Goal: Navigation & Orientation: Find specific page/section

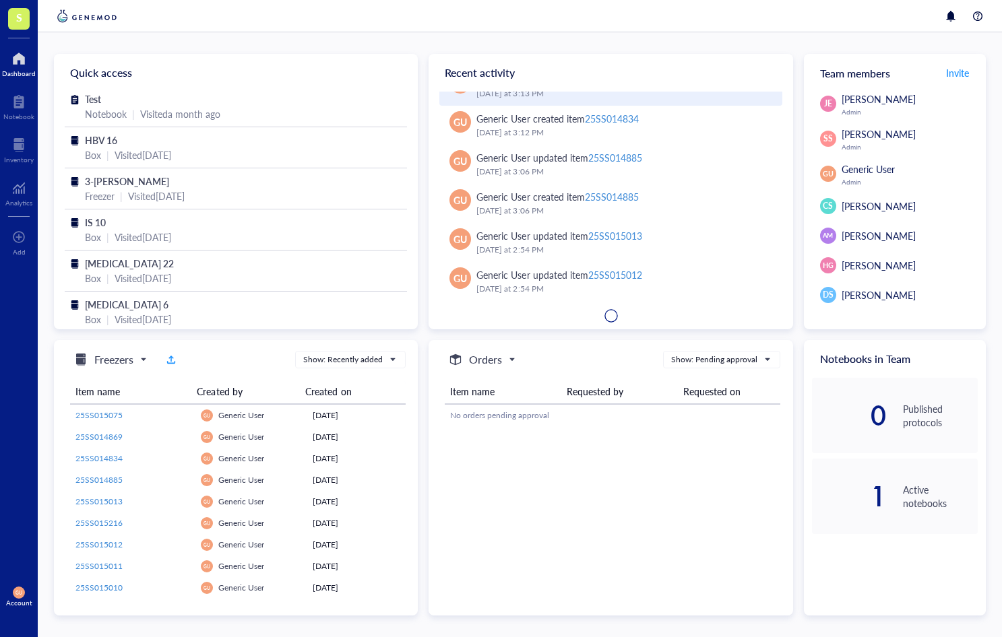
scroll to position [98, 0]
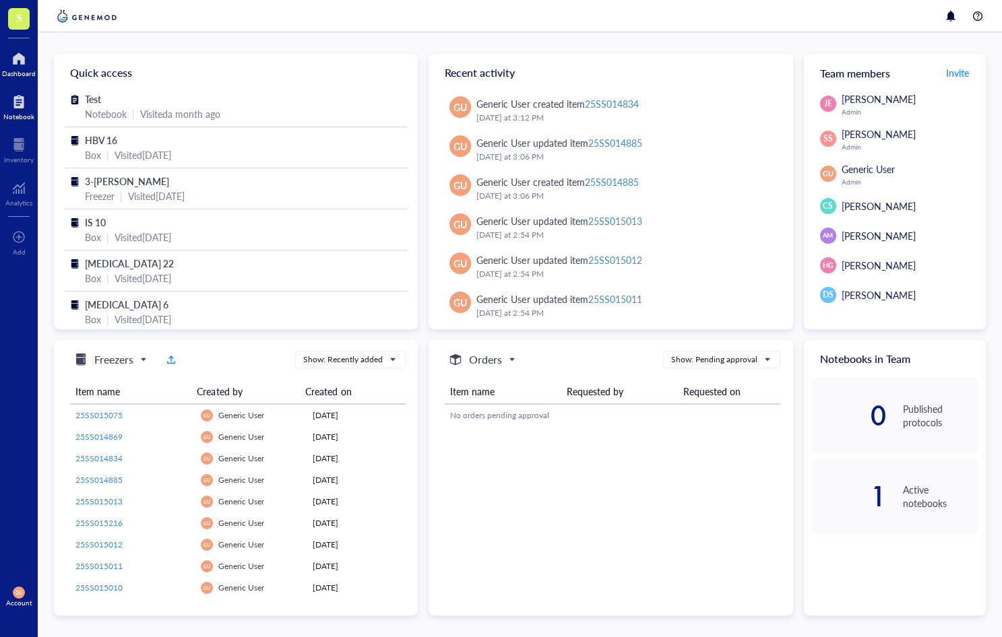
click at [23, 111] on div at bounding box center [18, 102] width 31 height 22
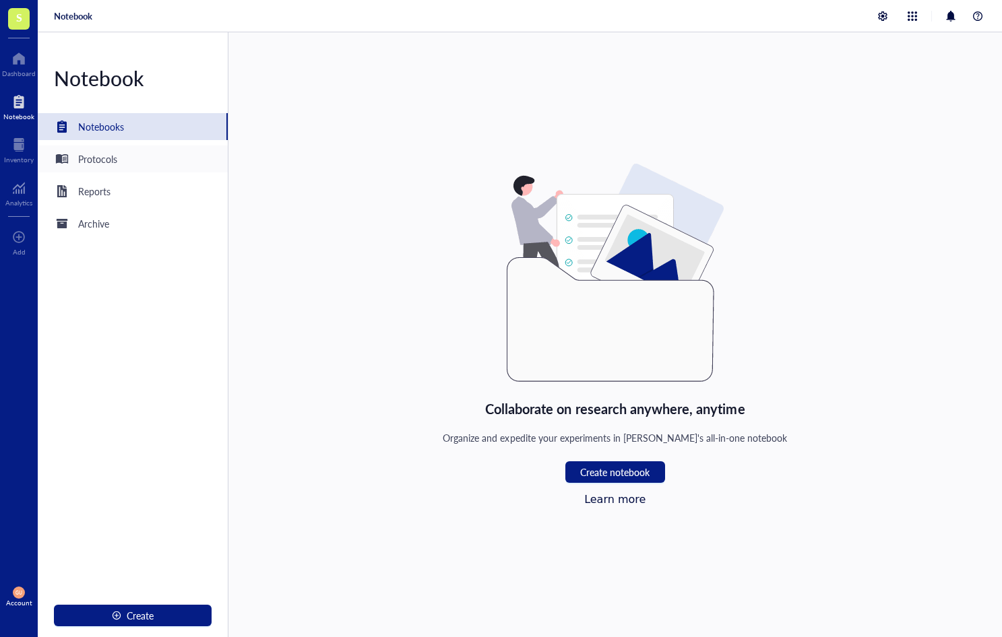
click at [100, 154] on div "Protocols" at bounding box center [97, 159] width 39 height 15
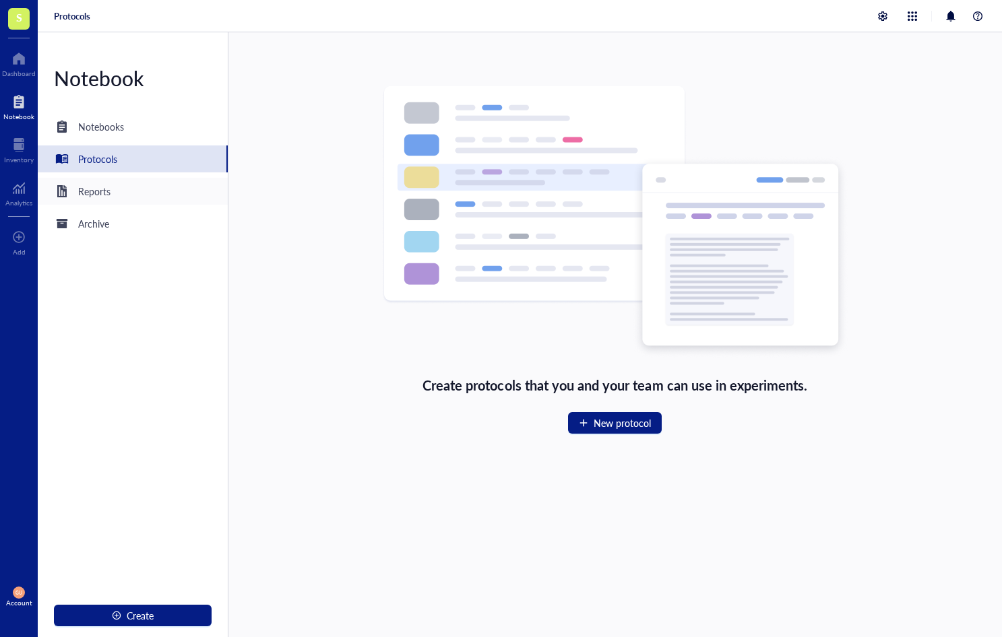
click at [117, 195] on div "Reports" at bounding box center [133, 191] width 190 height 27
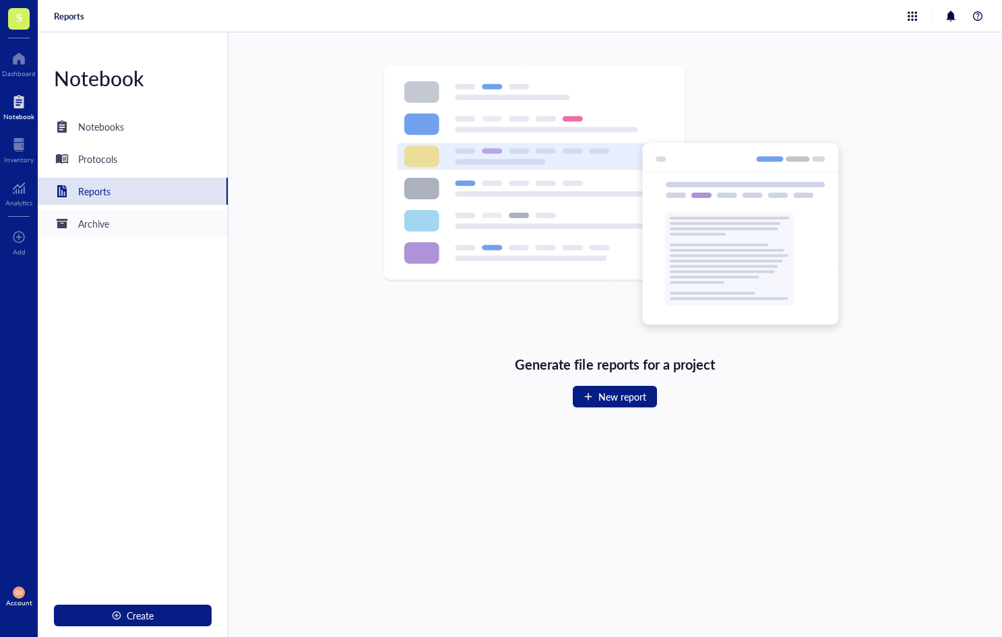
click at [114, 227] on div "Archive" at bounding box center [133, 223] width 190 height 27
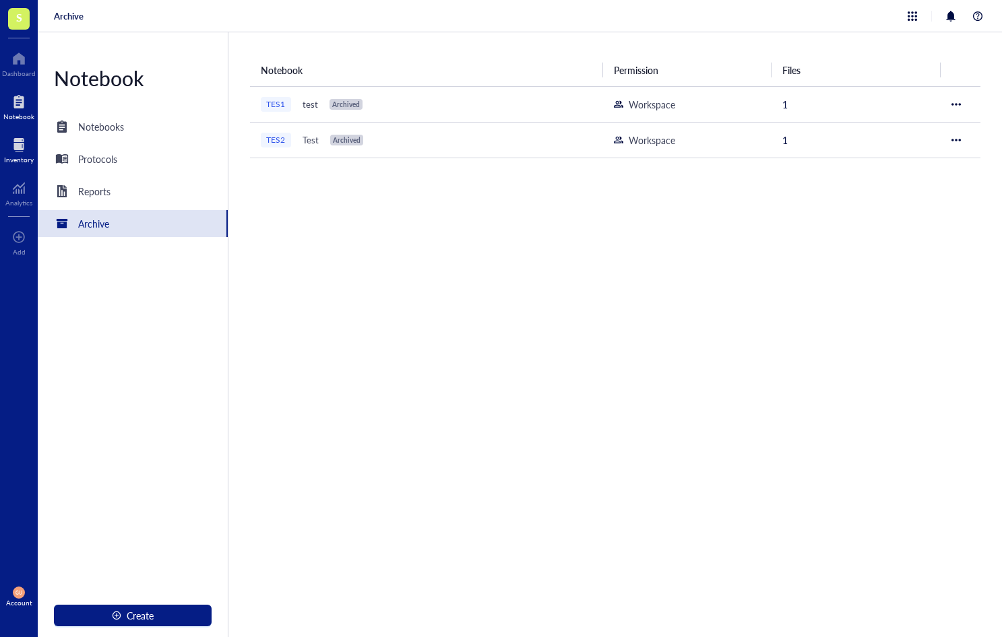
click at [22, 144] on div at bounding box center [19, 145] width 30 height 22
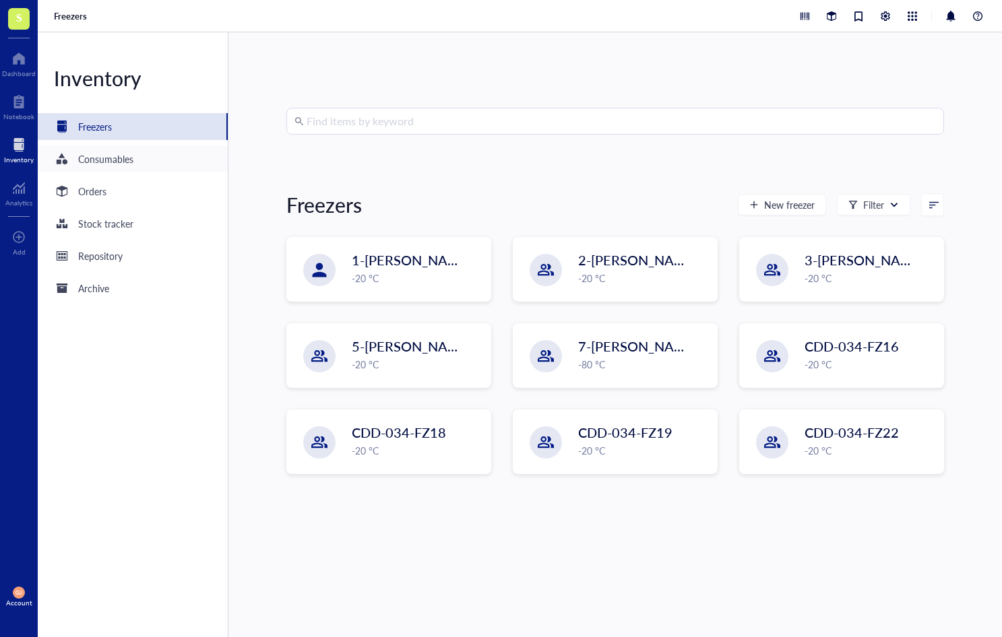
click at [108, 160] on div "Consumables" at bounding box center [105, 159] width 55 height 15
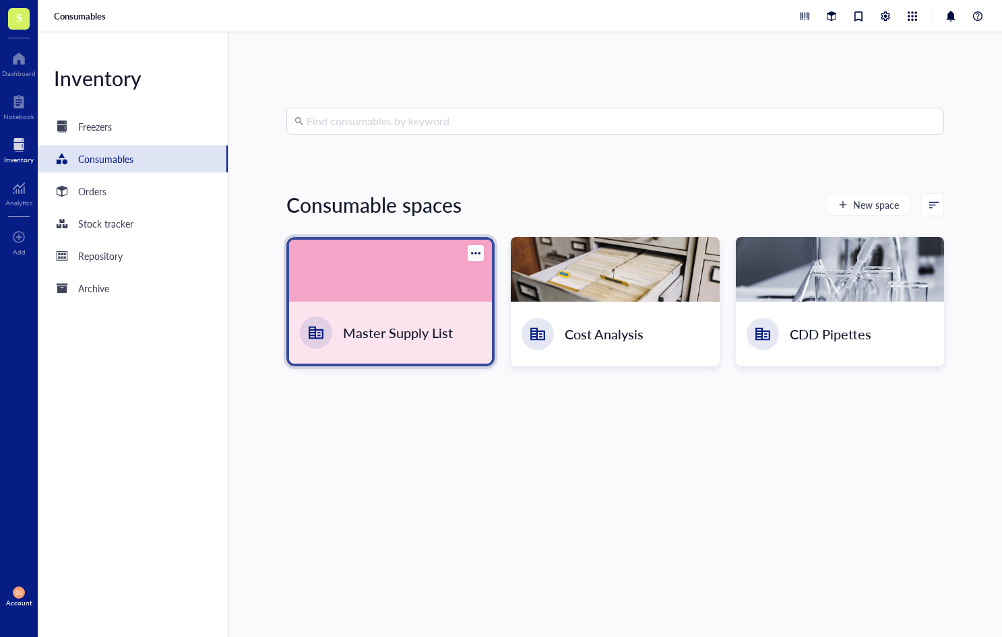
click at [412, 284] on div at bounding box center [390, 271] width 203 height 62
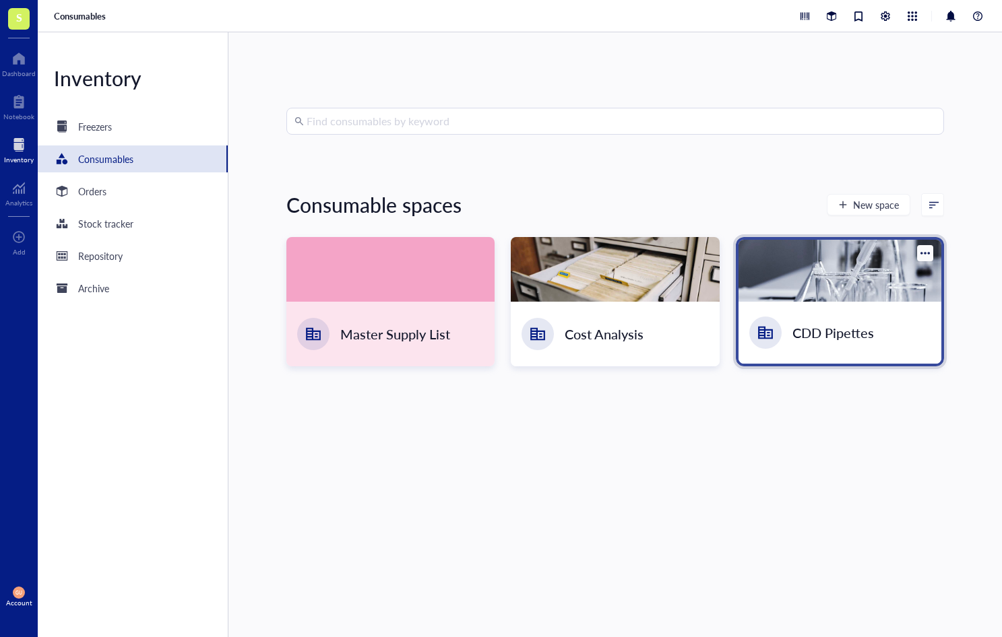
click at [808, 267] on div at bounding box center [839, 271] width 203 height 62
